Goal: Complete application form

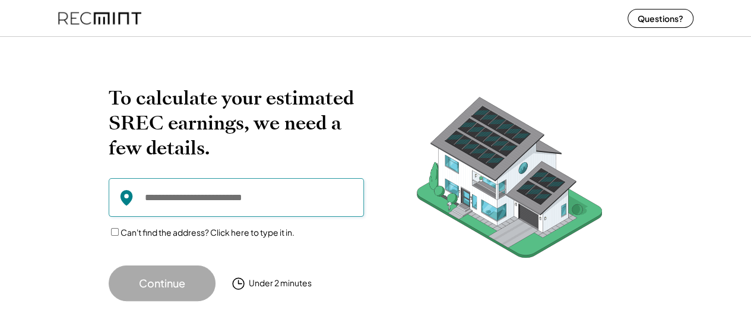
click at [219, 203] on input "input" at bounding box center [236, 197] width 255 height 39
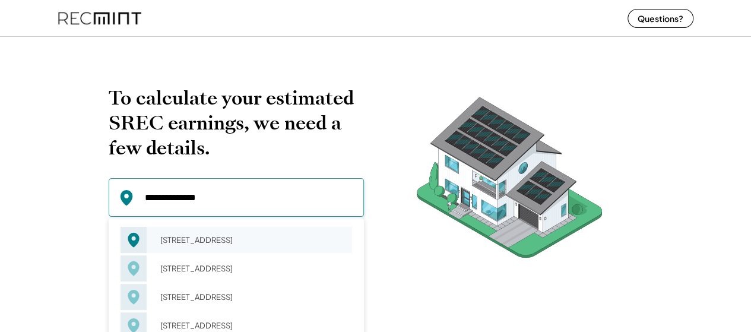
click at [204, 248] on div "[STREET_ADDRESS]" at bounding box center [253, 240] width 200 height 17
type input "**********"
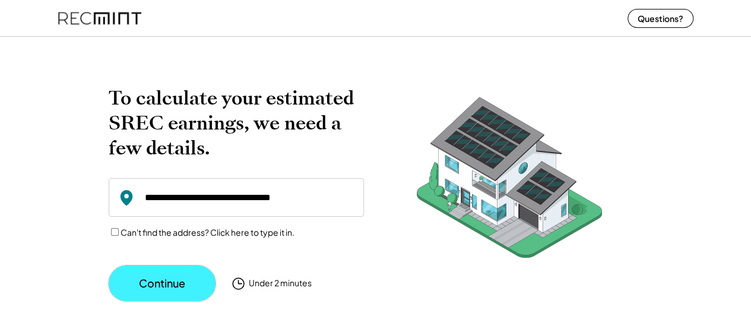
click at [145, 274] on button "Continue" at bounding box center [162, 283] width 107 height 36
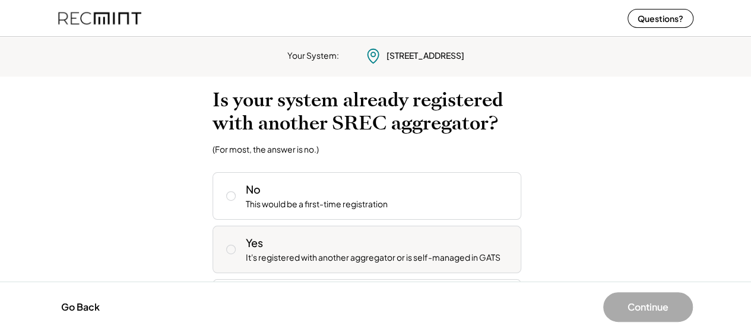
click at [225, 246] on icon at bounding box center [231, 249] width 12 height 12
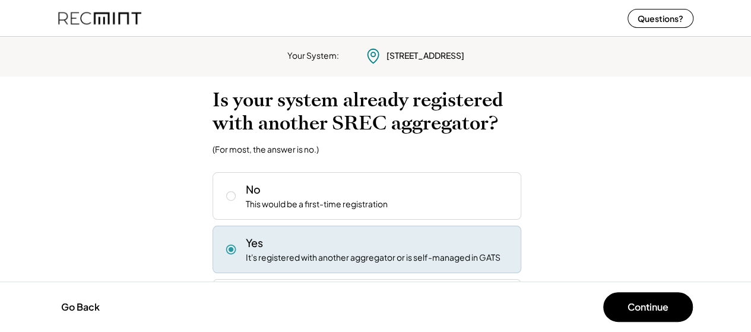
click at [225, 246] on icon at bounding box center [231, 249] width 12 height 12
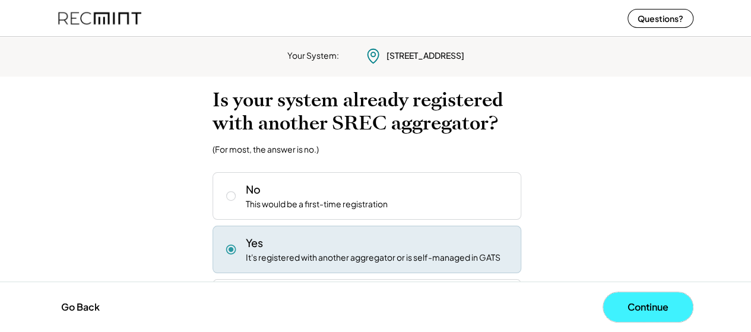
click at [645, 313] on button "Continue" at bounding box center [648, 307] width 90 height 30
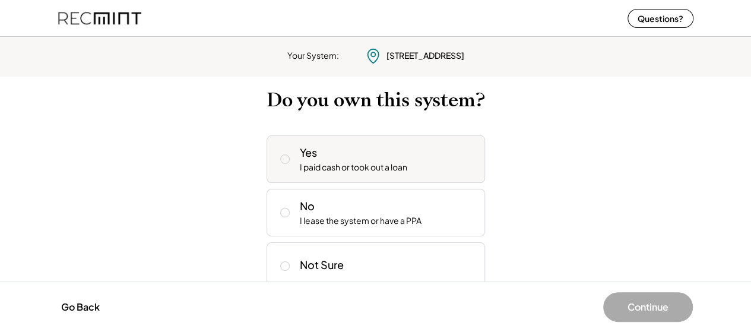
click at [282, 157] on icon at bounding box center [285, 159] width 12 height 12
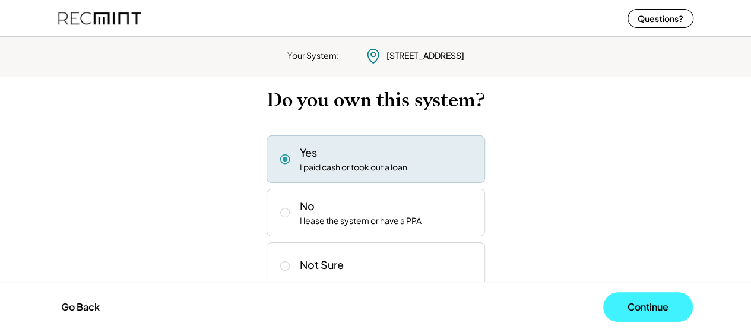
click at [625, 303] on button "Continue" at bounding box center [648, 307] width 90 height 30
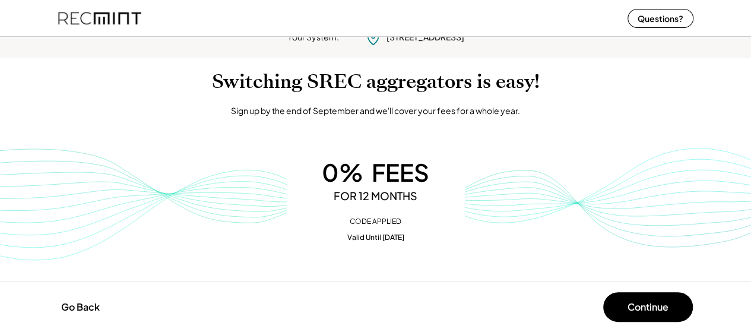
scroll to position [20, 0]
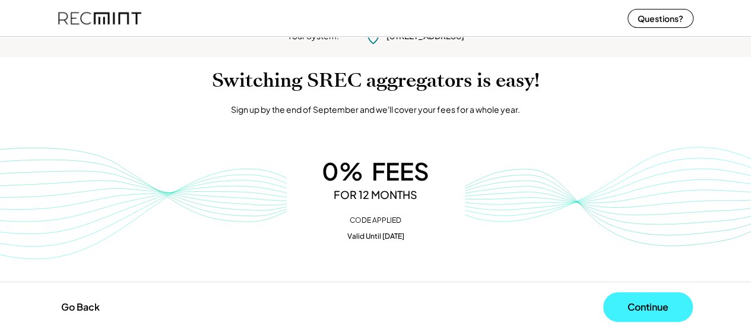
click at [648, 303] on button "Continue" at bounding box center [648, 307] width 90 height 30
